Goal: Complete application form

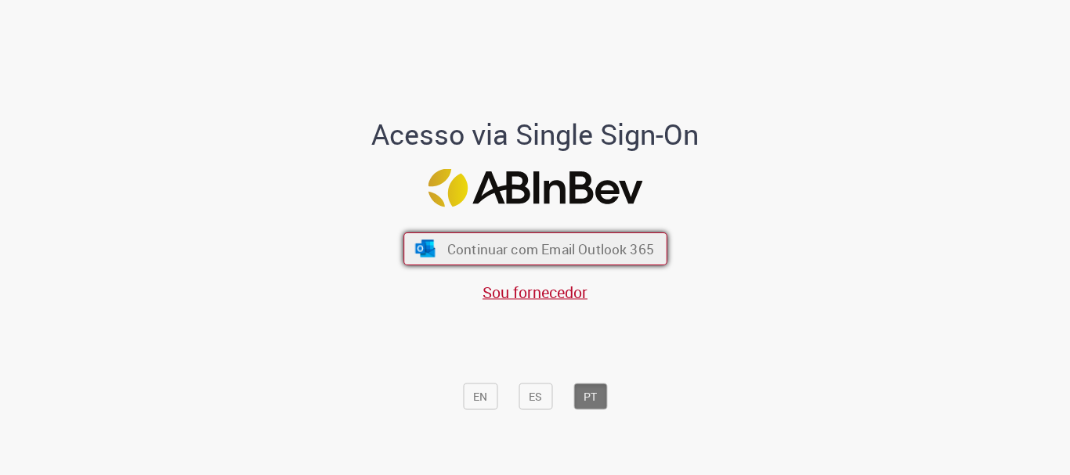
click at [582, 247] on span "Continuar com Email Outlook 365" at bounding box center [549, 249] width 207 height 18
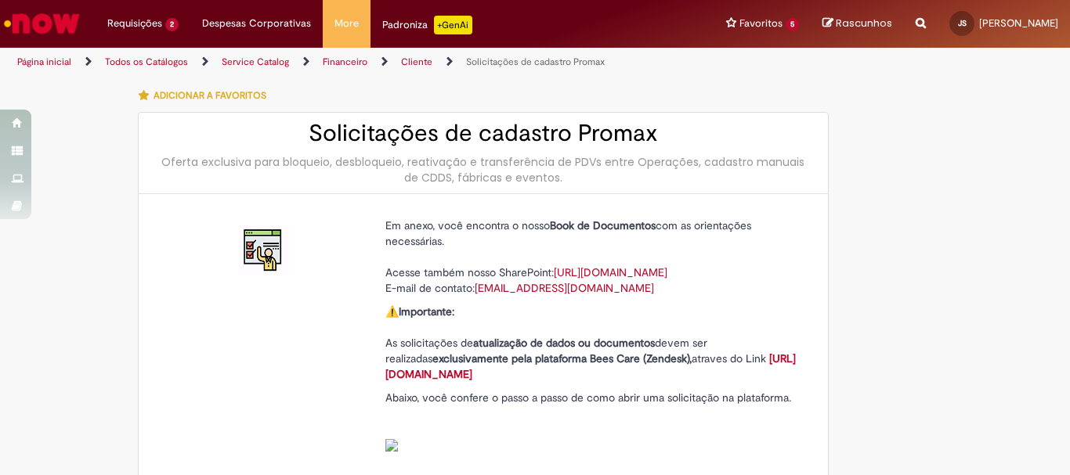
type input "**********"
